Goal: Task Accomplishment & Management: Use online tool/utility

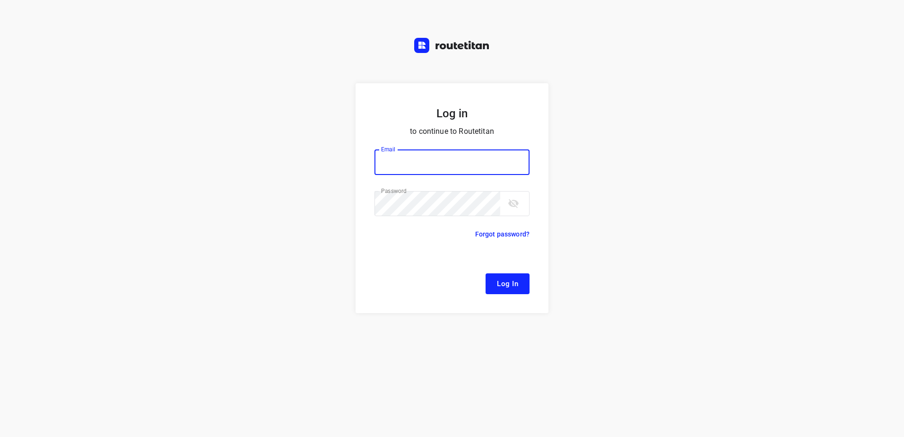
type input "[EMAIL_ADDRESS][DOMAIN_NAME]"
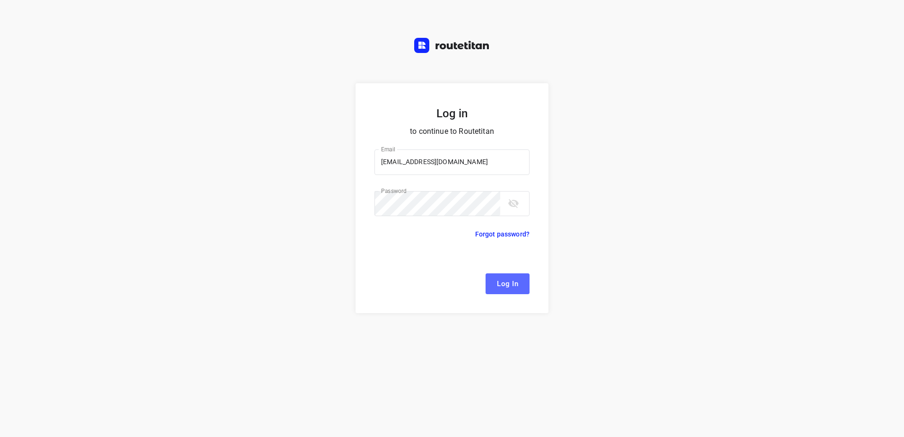
click at [512, 280] on span "Log In" at bounding box center [507, 283] width 21 height 12
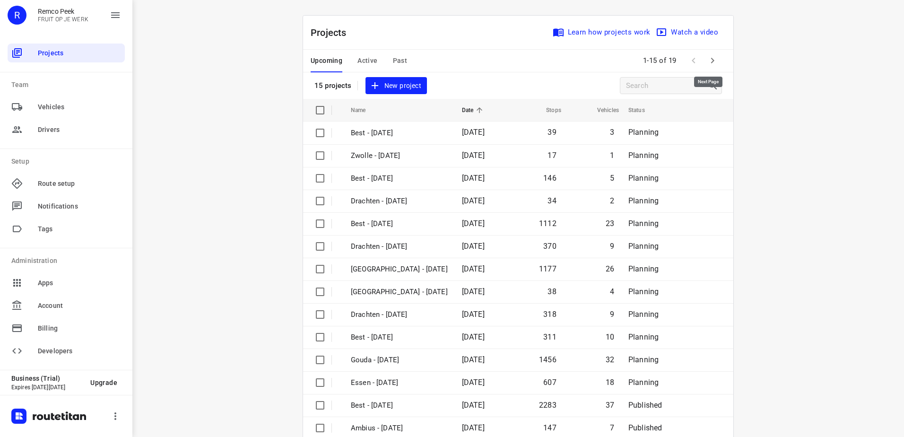
click at [713, 60] on icon "button" at bounding box center [712, 60] width 11 height 11
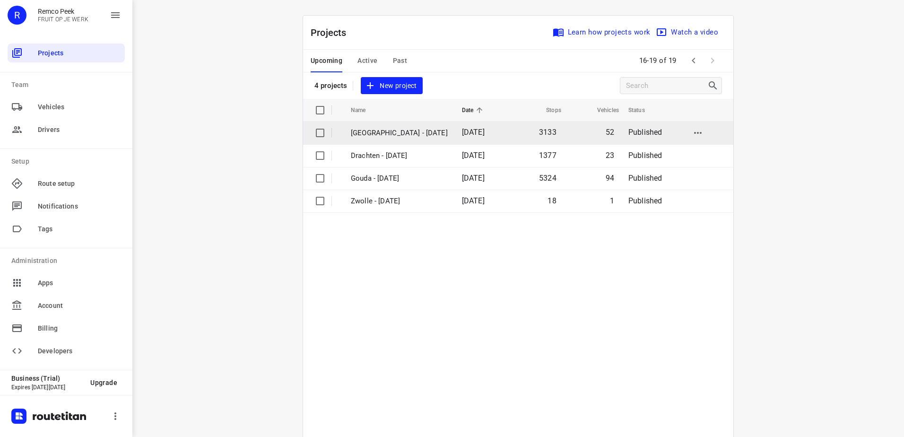
click at [411, 140] on td "[GEOGRAPHIC_DATA] - [DATE]" at bounding box center [397, 132] width 113 height 23
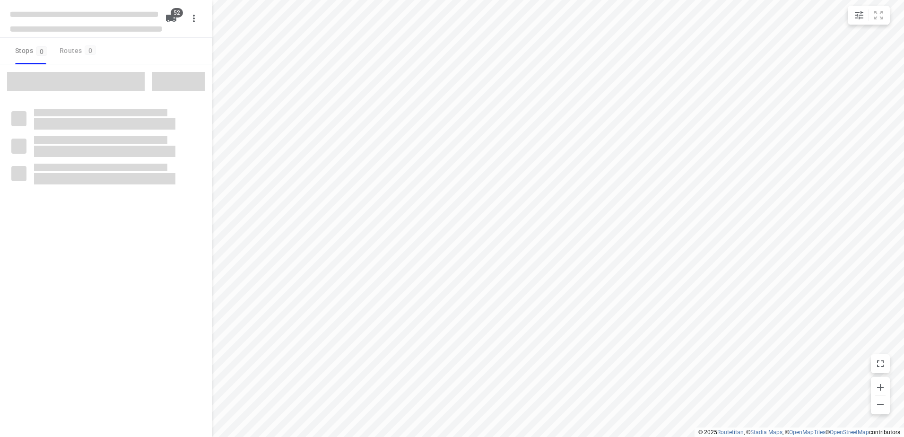
checkbox input "true"
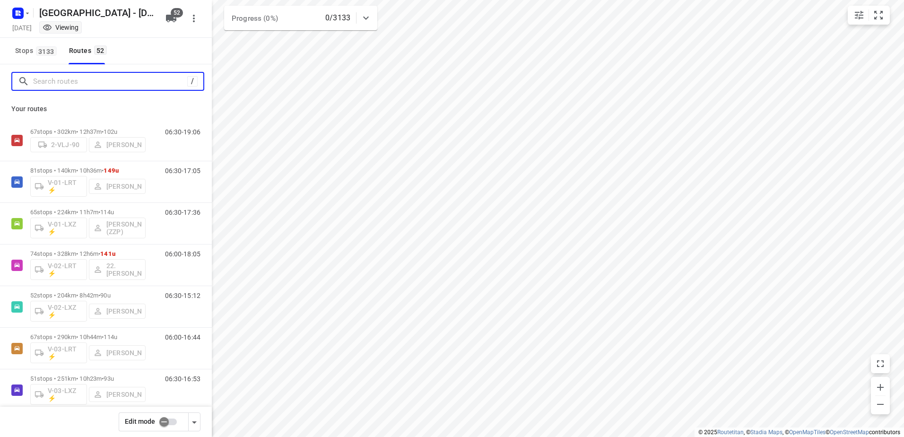
click at [90, 79] on input "Search routes" at bounding box center [110, 81] width 154 height 15
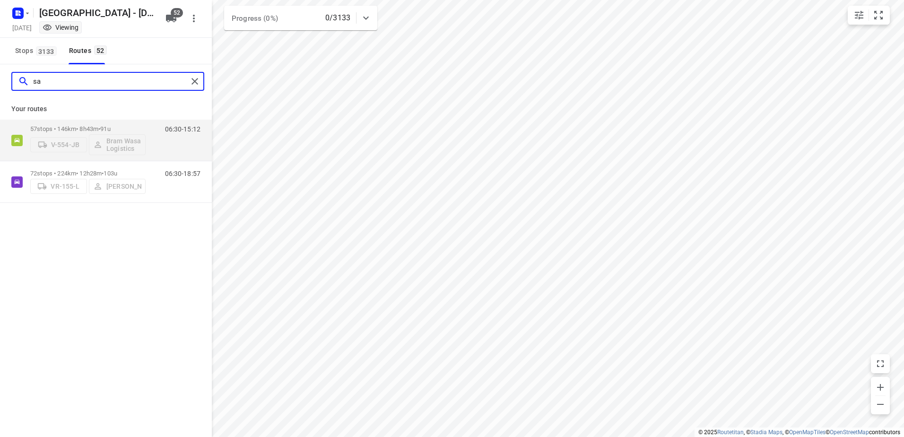
type input "s"
type input "yer"
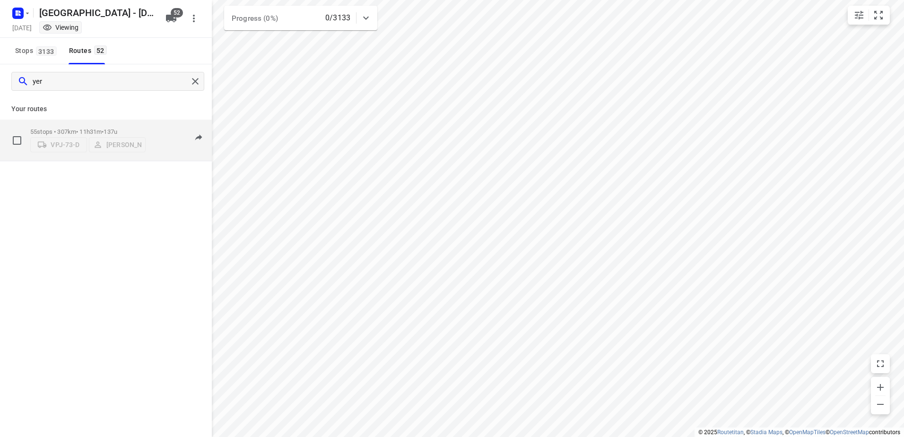
click at [95, 128] on p "55 stops • 307km • 11h31m • 137u" at bounding box center [87, 131] width 115 height 7
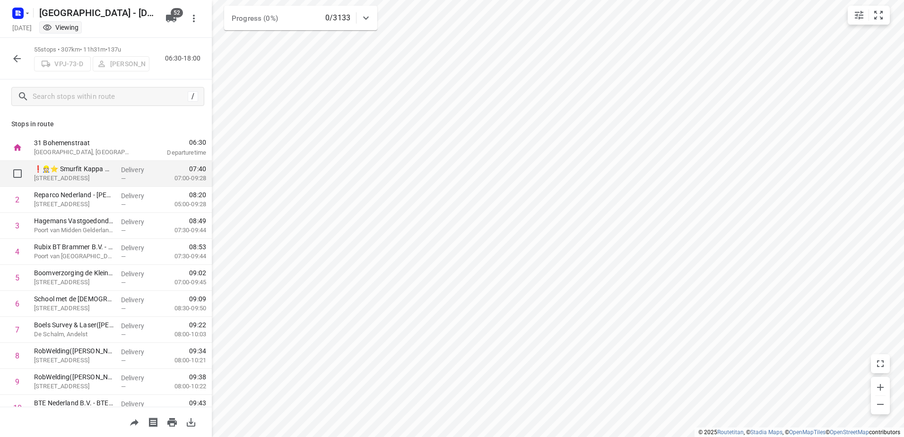
click at [121, 173] on p "Delivery" at bounding box center [138, 169] width 35 height 9
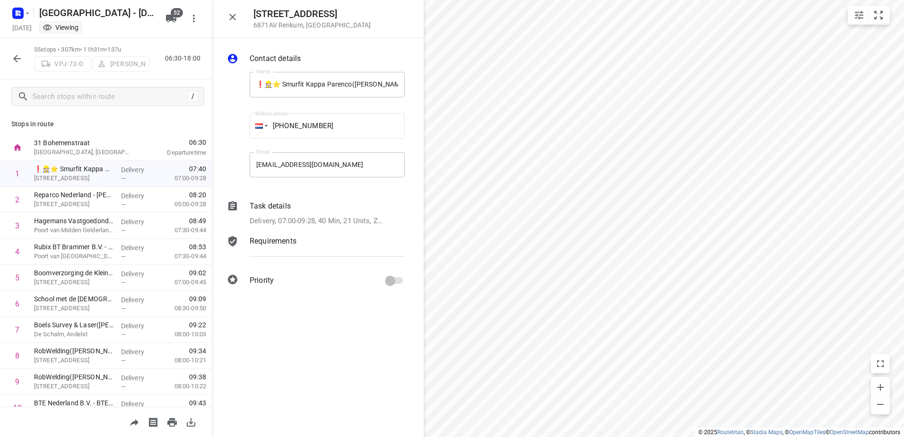
click at [287, 198] on div "Contact details Name ❗👷🏻⭐ Smurfit Kappa Parenco([PERSON_NAME] of [PERSON_NAME])…" at bounding box center [318, 171] width 212 height 267
click at [290, 203] on p "Task details" at bounding box center [270, 205] width 41 height 11
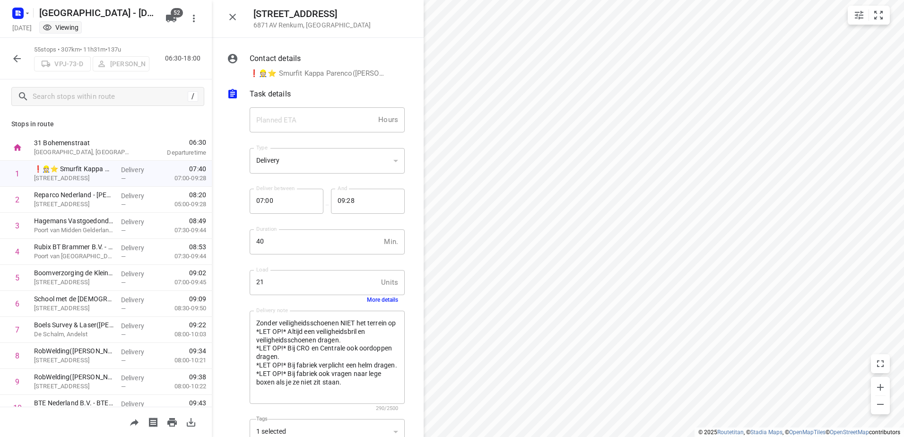
click at [374, 302] on button "More details" at bounding box center [382, 299] width 31 height 7
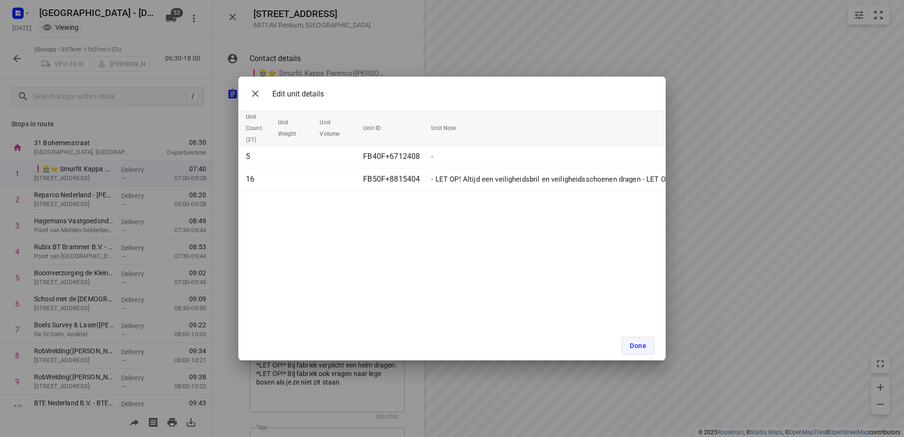
click at [648, 345] on button "Done" at bounding box center [638, 346] width 33 height 18
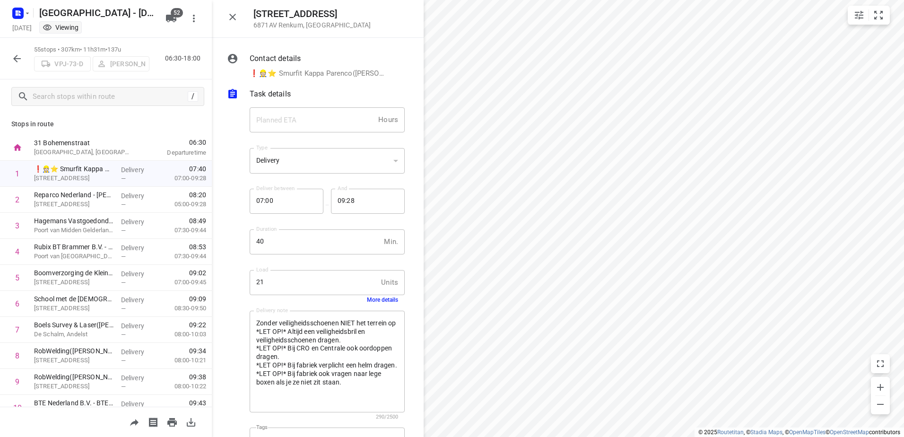
click at [25, 57] on button "button" at bounding box center [17, 58] width 19 height 19
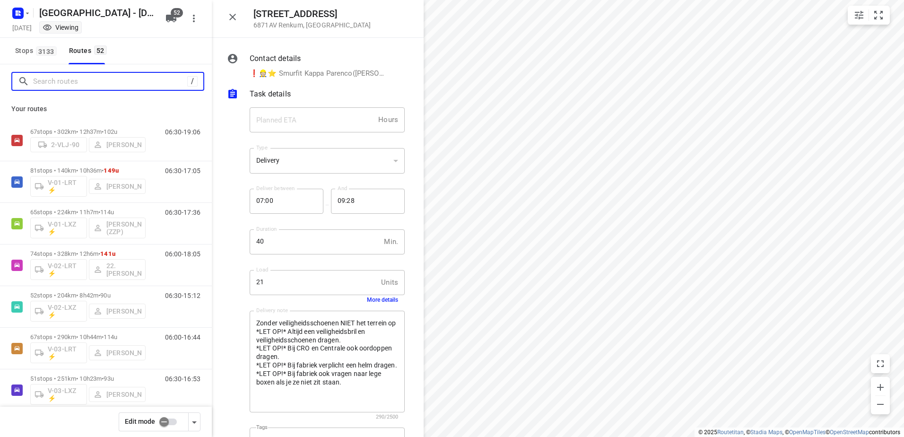
click at [88, 75] on input "Search routes" at bounding box center [110, 81] width 154 height 15
click at [92, 83] on input "Search routes" at bounding box center [118, 81] width 170 height 15
click at [234, 19] on icon "button" at bounding box center [232, 16] width 11 height 11
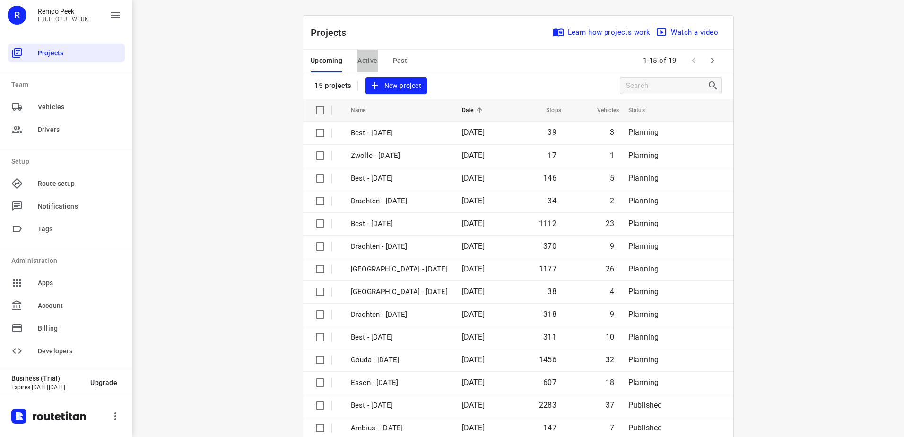
click at [373, 56] on span "Active" at bounding box center [367, 61] width 20 height 12
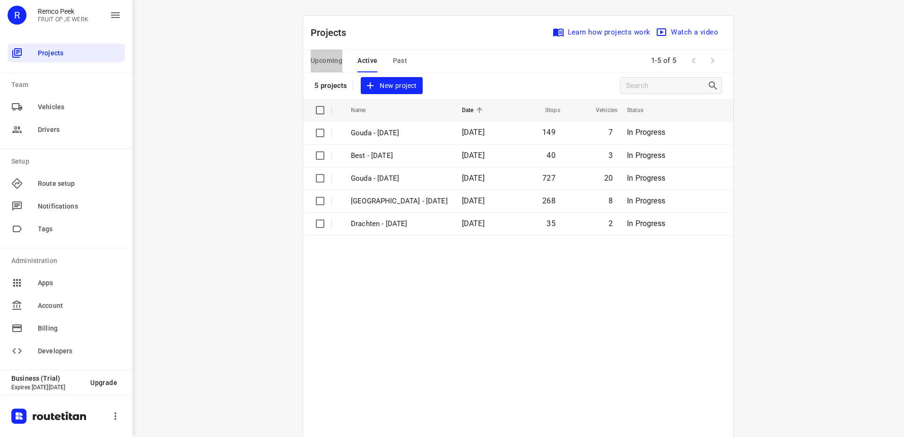
click at [327, 55] on span "Upcoming" at bounding box center [327, 61] width 32 height 12
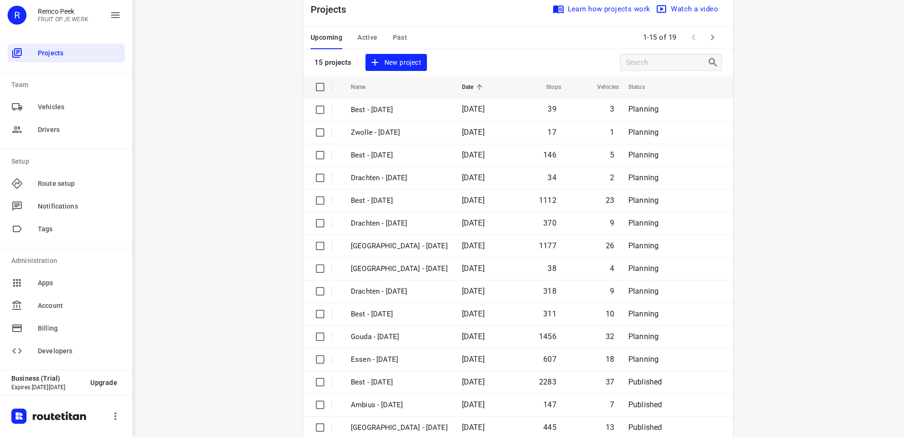
scroll to position [41, 0]
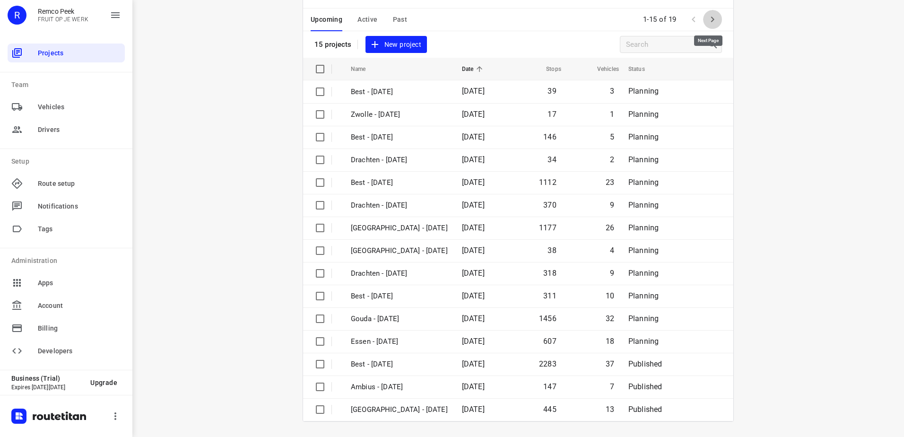
click at [714, 12] on button "button" at bounding box center [712, 19] width 19 height 19
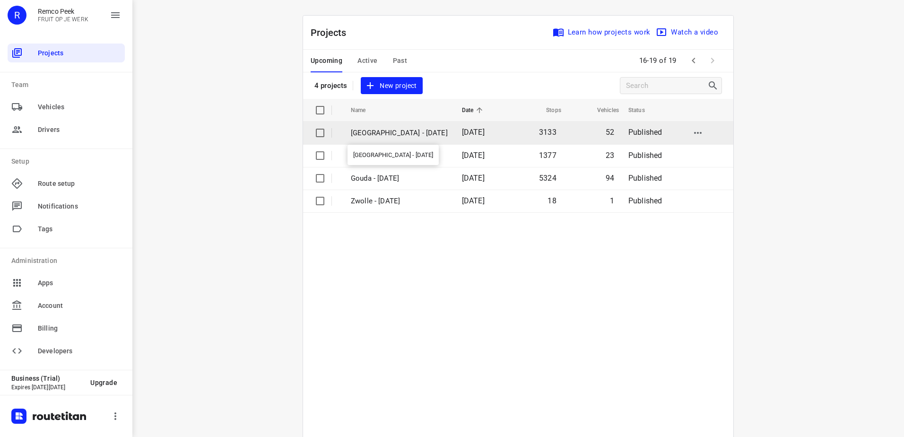
click at [405, 132] on p "[GEOGRAPHIC_DATA] - [DATE]" at bounding box center [399, 133] width 97 height 11
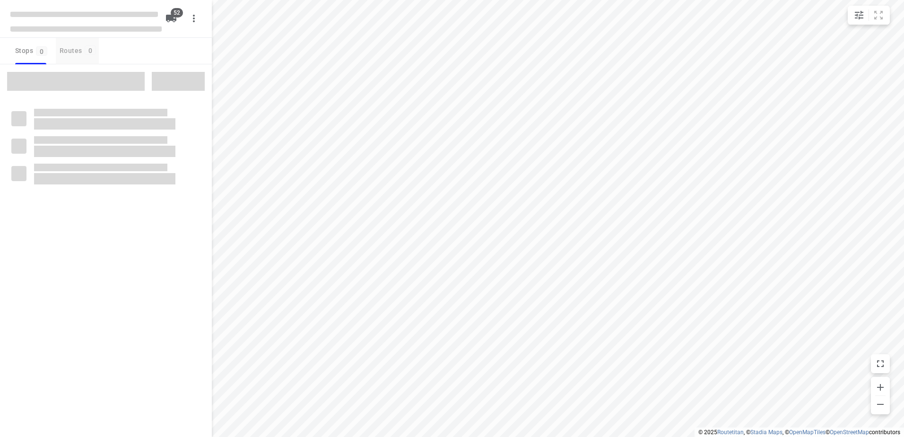
checkbox input "true"
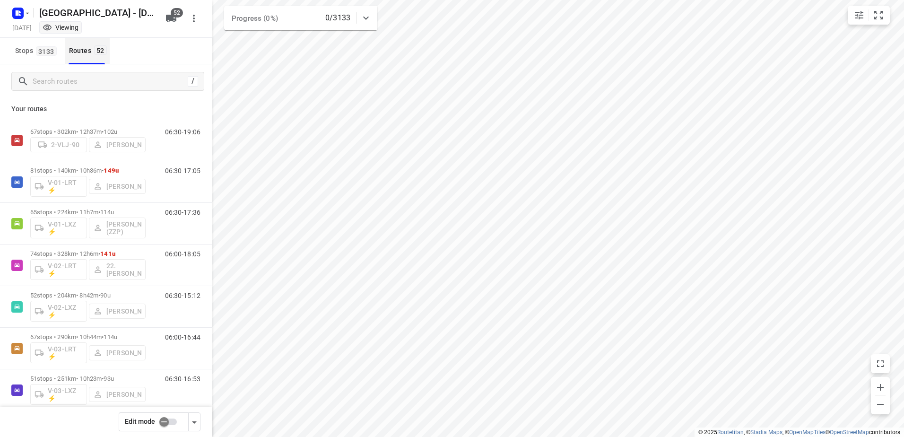
click at [91, 54] on div "Routes 52" at bounding box center [89, 51] width 41 height 12
click at [97, 77] on input "Search routes" at bounding box center [118, 81] width 170 height 15
click at [42, 45] on span "Stops 3133" at bounding box center [37, 51] width 44 height 12
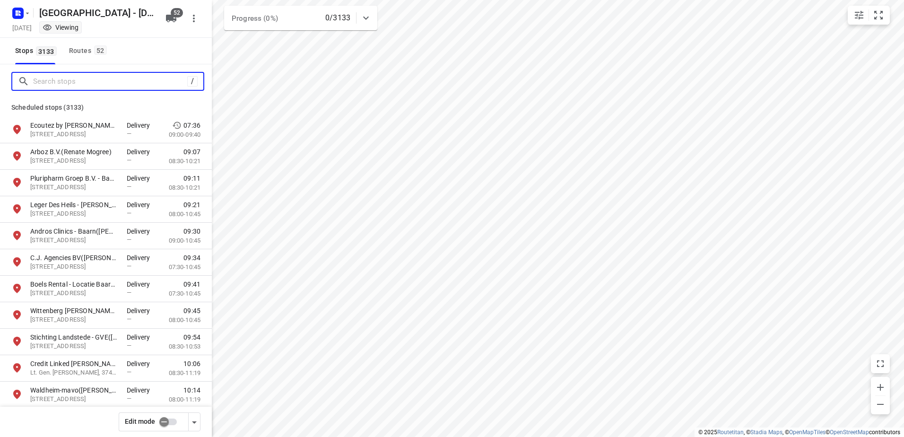
click at [89, 77] on input "Search stops" at bounding box center [110, 81] width 154 height 15
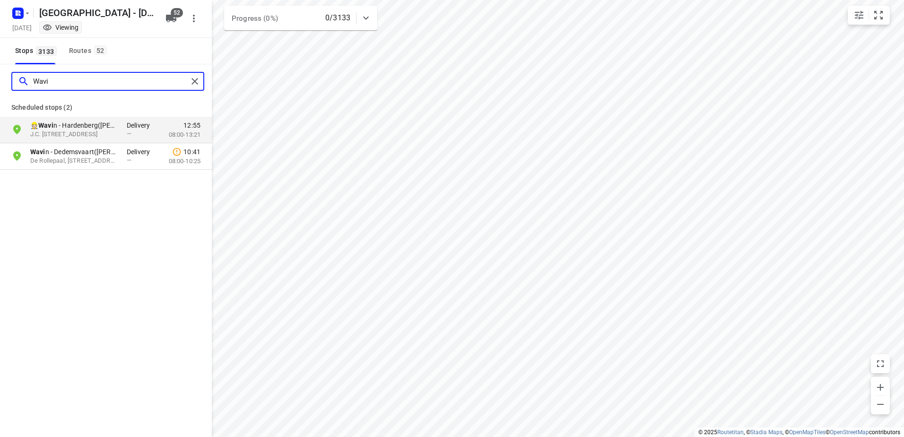
type input "Wavin"
drag, startPoint x: 75, startPoint y: 80, endPoint x: 0, endPoint y: 85, distance: 75.3
click at [0, 86] on html "i © 2025 Routetitan , © Stadia Maps , © OpenMapTiles © OpenStreetMap contributo…" at bounding box center [452, 218] width 904 height 437
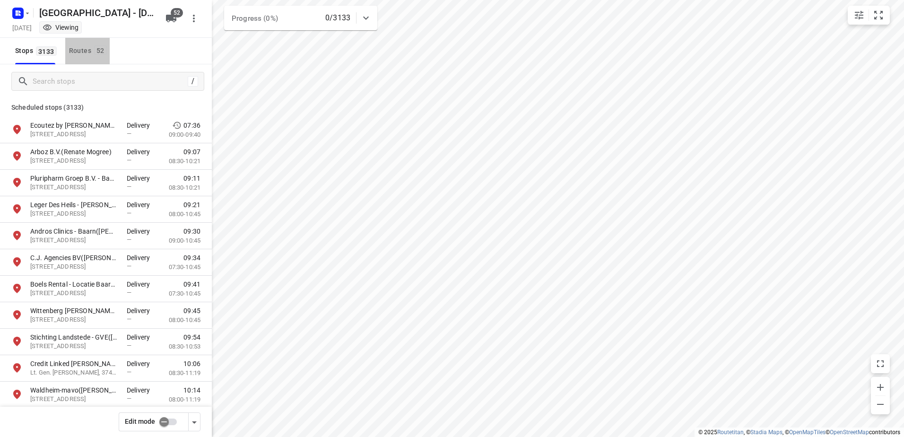
click at [94, 55] on div "Routes 52" at bounding box center [89, 51] width 41 height 12
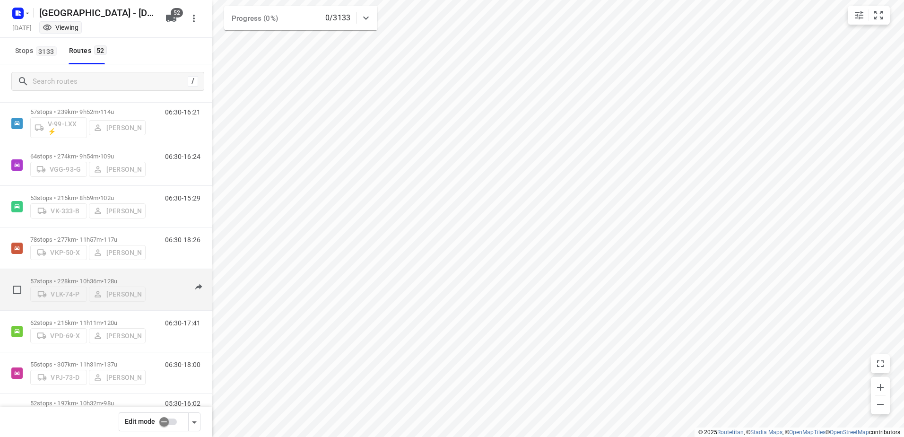
scroll to position [1555, 0]
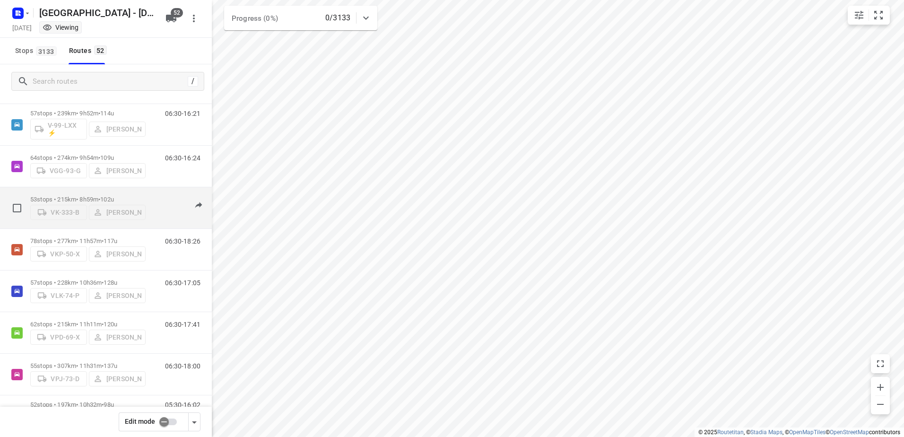
click at [156, 196] on div "06:30-15:29" at bounding box center [176, 210] width 47 height 29
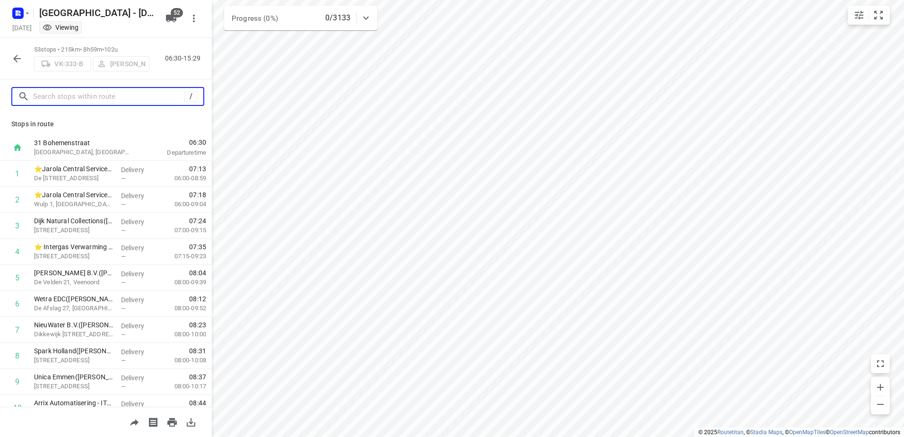
click at [101, 97] on input "text" at bounding box center [108, 96] width 151 height 15
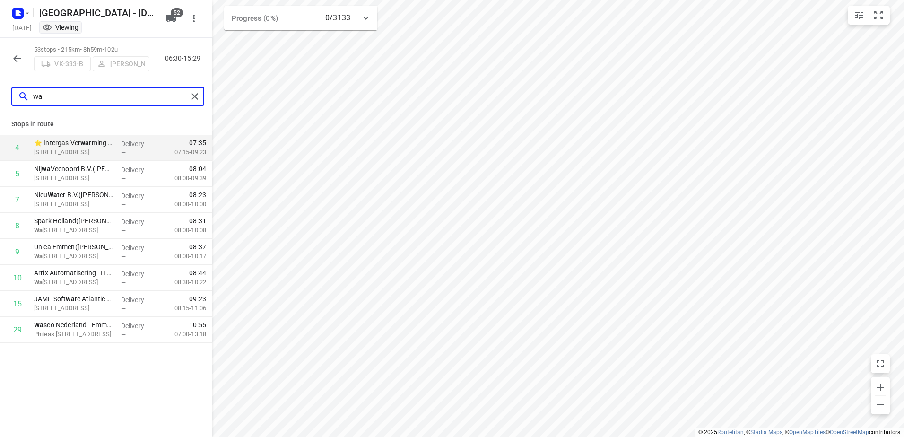
type input "wav"
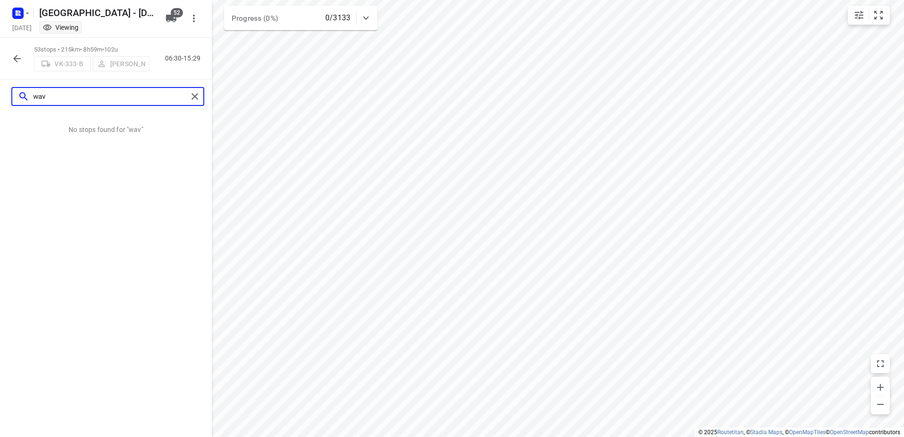
drag, startPoint x: 101, startPoint y: 102, endPoint x: 3, endPoint y: 96, distance: 98.0
click at [3, 96] on div "wav" at bounding box center [106, 96] width 212 height 34
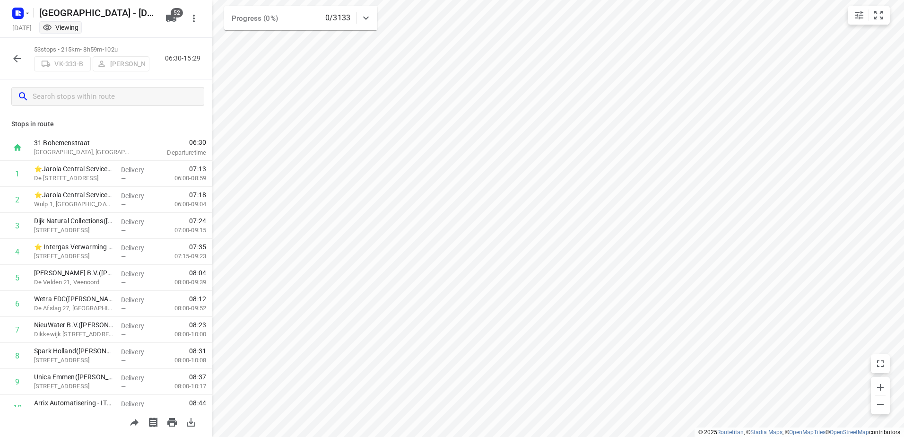
click at [23, 57] on button "button" at bounding box center [17, 58] width 19 height 19
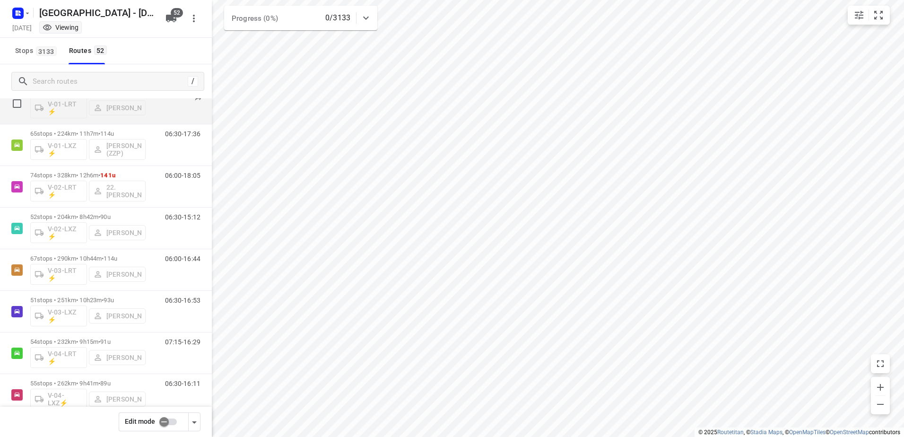
scroll to position [95, 0]
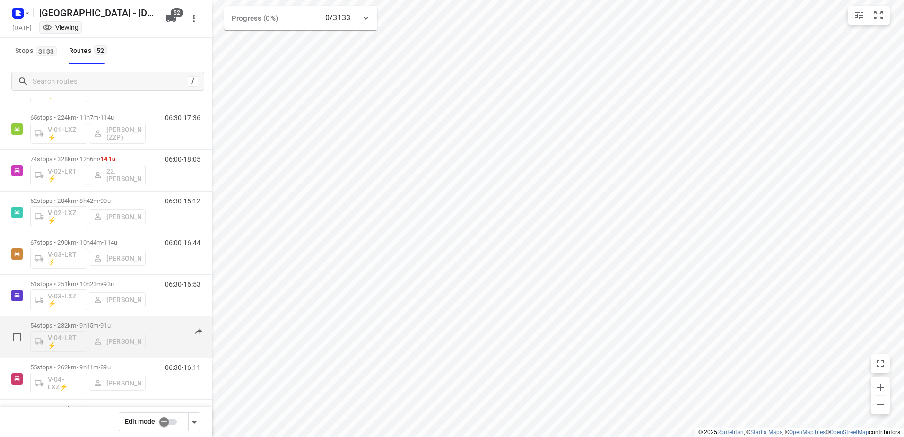
click at [163, 327] on div "07:15-16:29" at bounding box center [176, 339] width 47 height 35
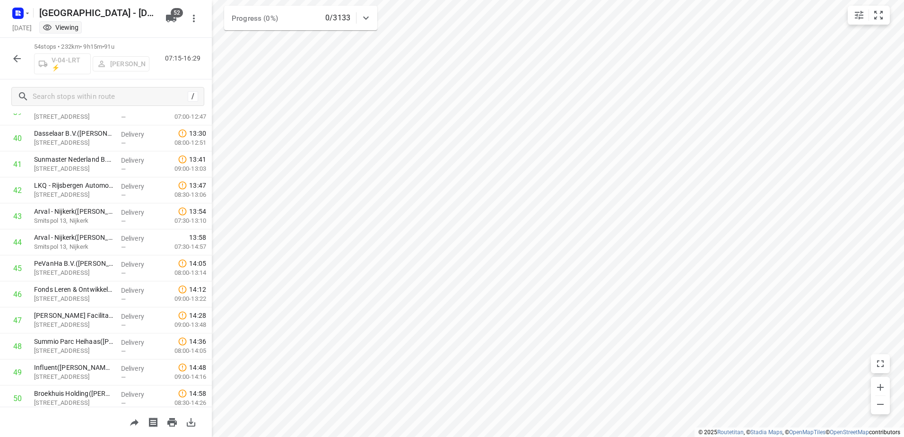
scroll to position [1135, 0]
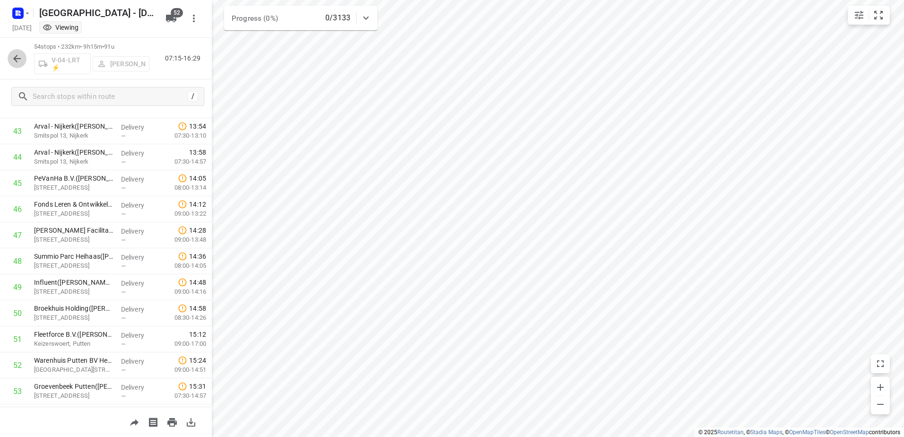
click at [18, 56] on icon "button" at bounding box center [16, 58] width 11 height 11
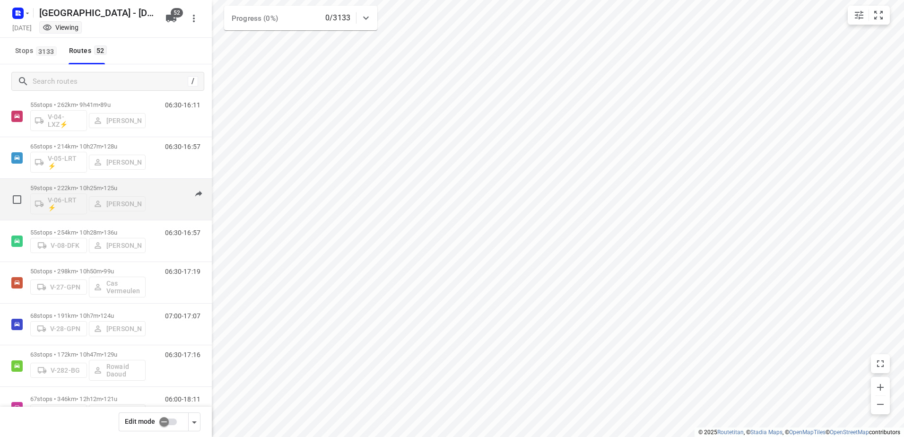
scroll to position [378, 0]
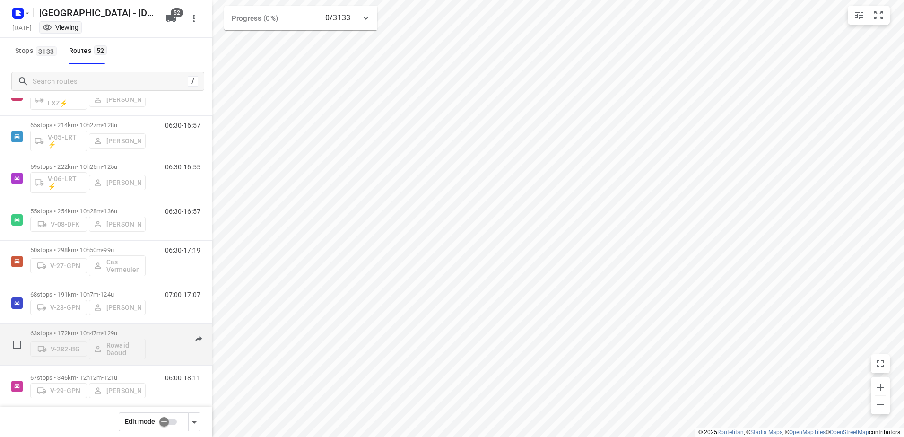
click at [153, 338] on div "06:30-17:16" at bounding box center [176, 346] width 47 height 35
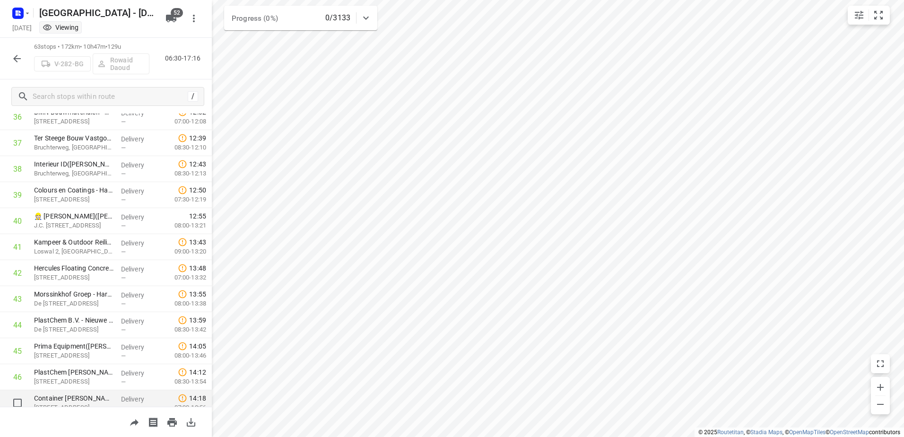
scroll to position [945, 0]
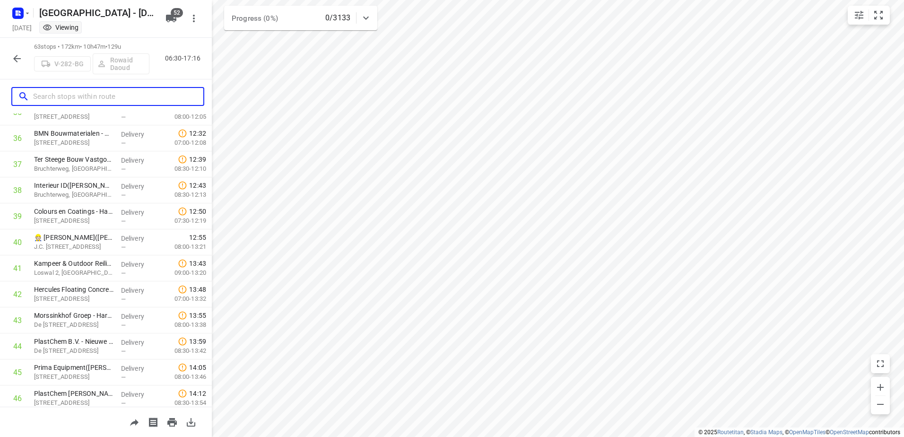
click at [73, 94] on input "text" at bounding box center [118, 96] width 170 height 15
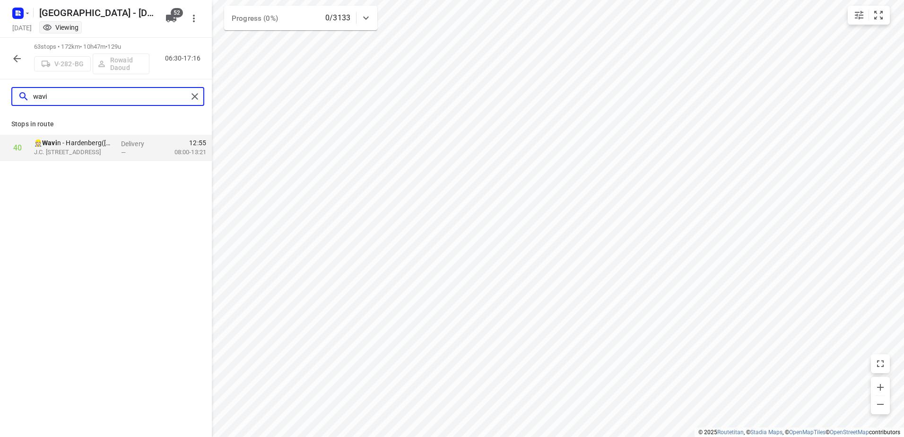
type input "wavin"
drag, startPoint x: 82, startPoint y: 98, endPoint x: 26, endPoint y: 98, distance: 55.8
click at [29, 98] on div "wavin" at bounding box center [103, 96] width 170 height 15
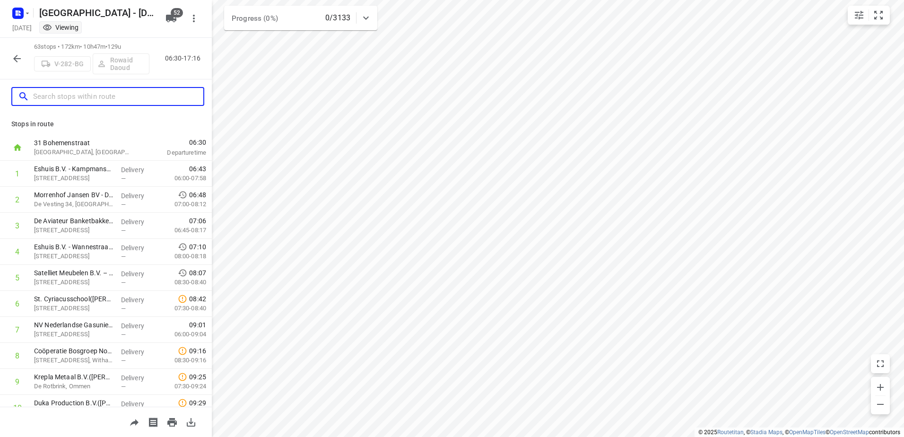
click at [63, 101] on input "text" at bounding box center [118, 96] width 170 height 15
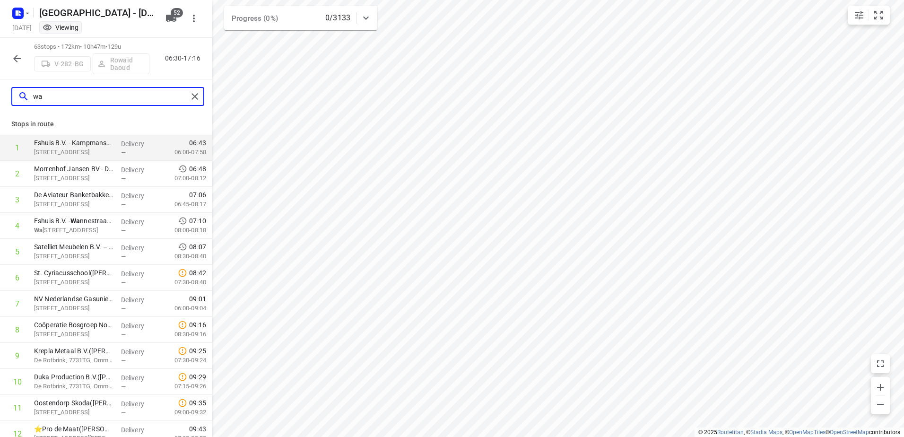
type input "wav"
